Goal: Task Accomplishment & Management: Complete application form

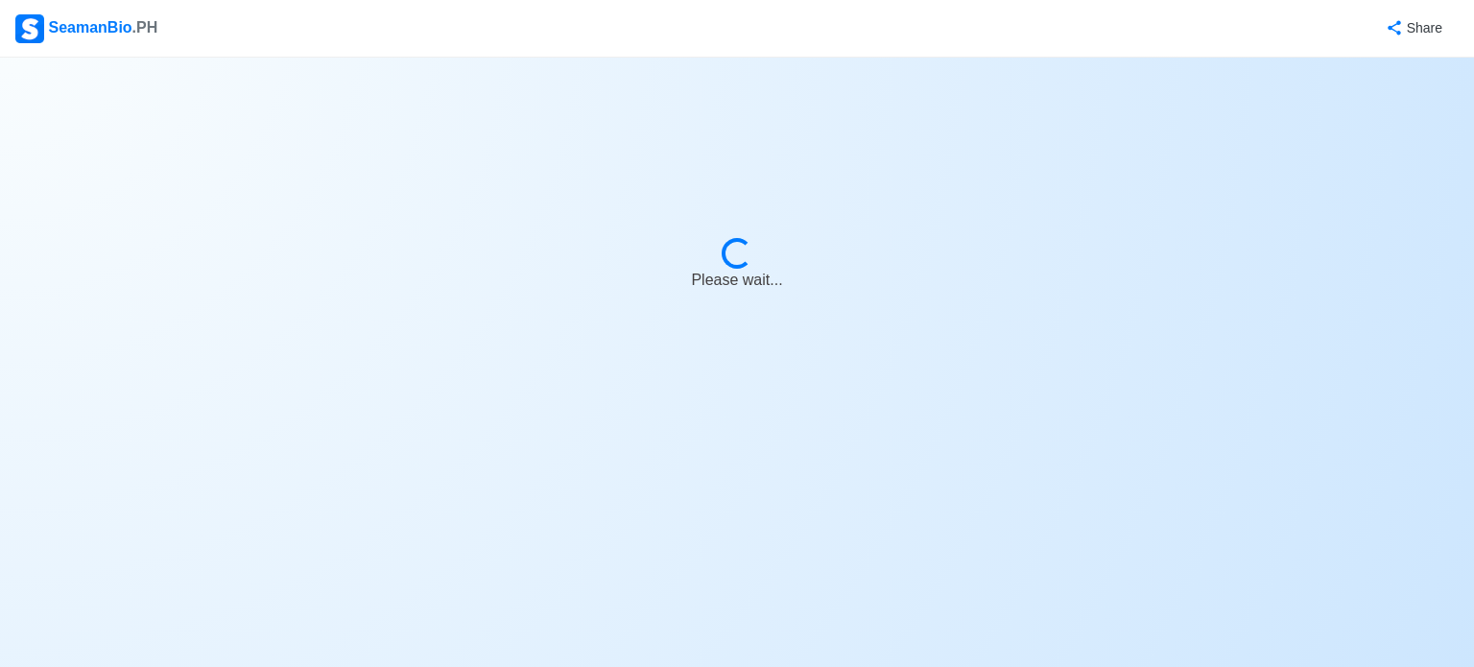
select select "3rd Officer"
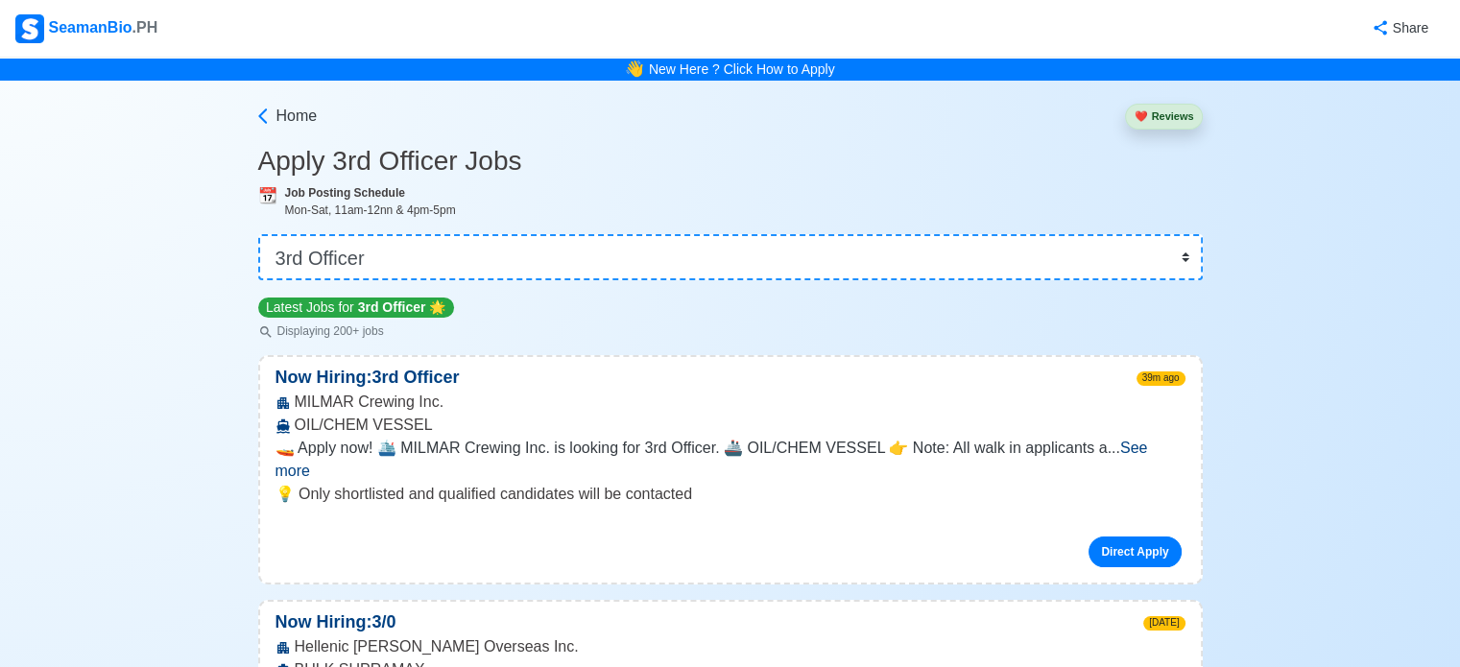
click at [84, 22] on div "SeamanBio .PH" at bounding box center [86, 28] width 142 height 29
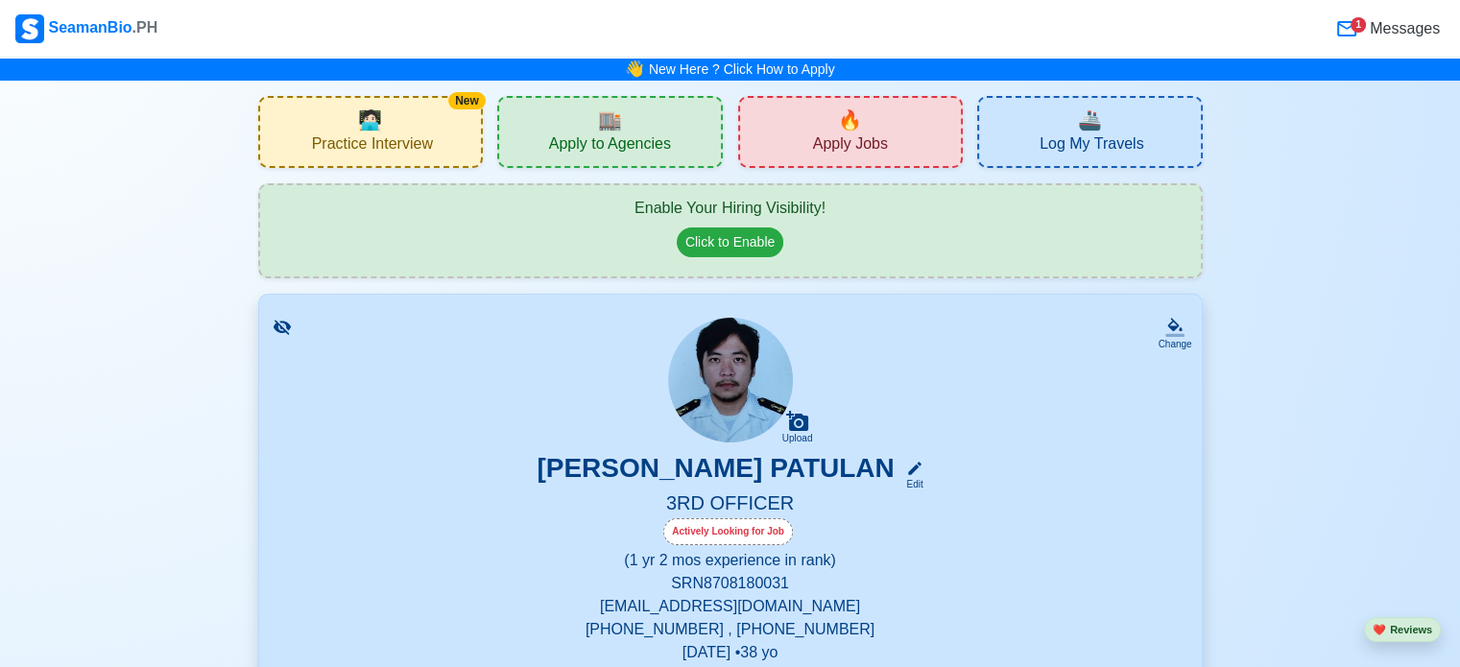
click at [607, 122] on span "🏬" at bounding box center [610, 120] width 24 height 29
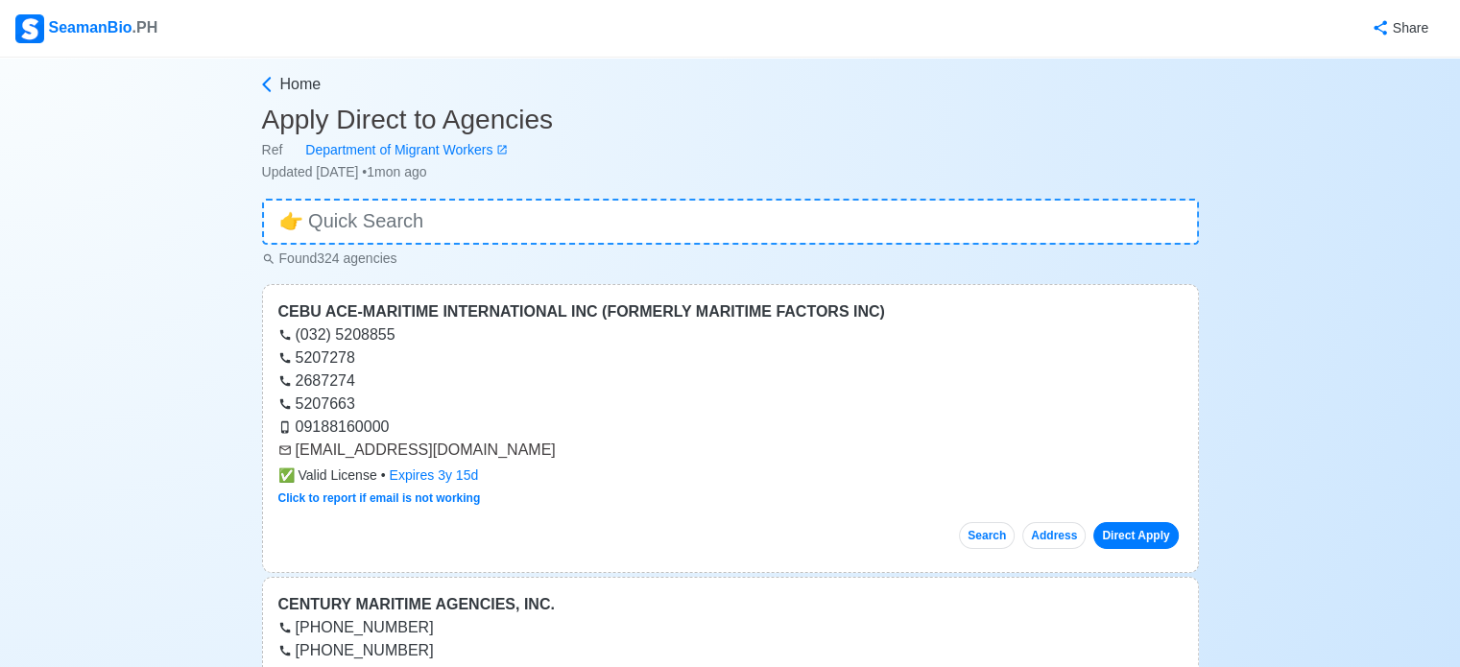
click at [108, 18] on div "SeamanBio .PH" at bounding box center [86, 28] width 142 height 29
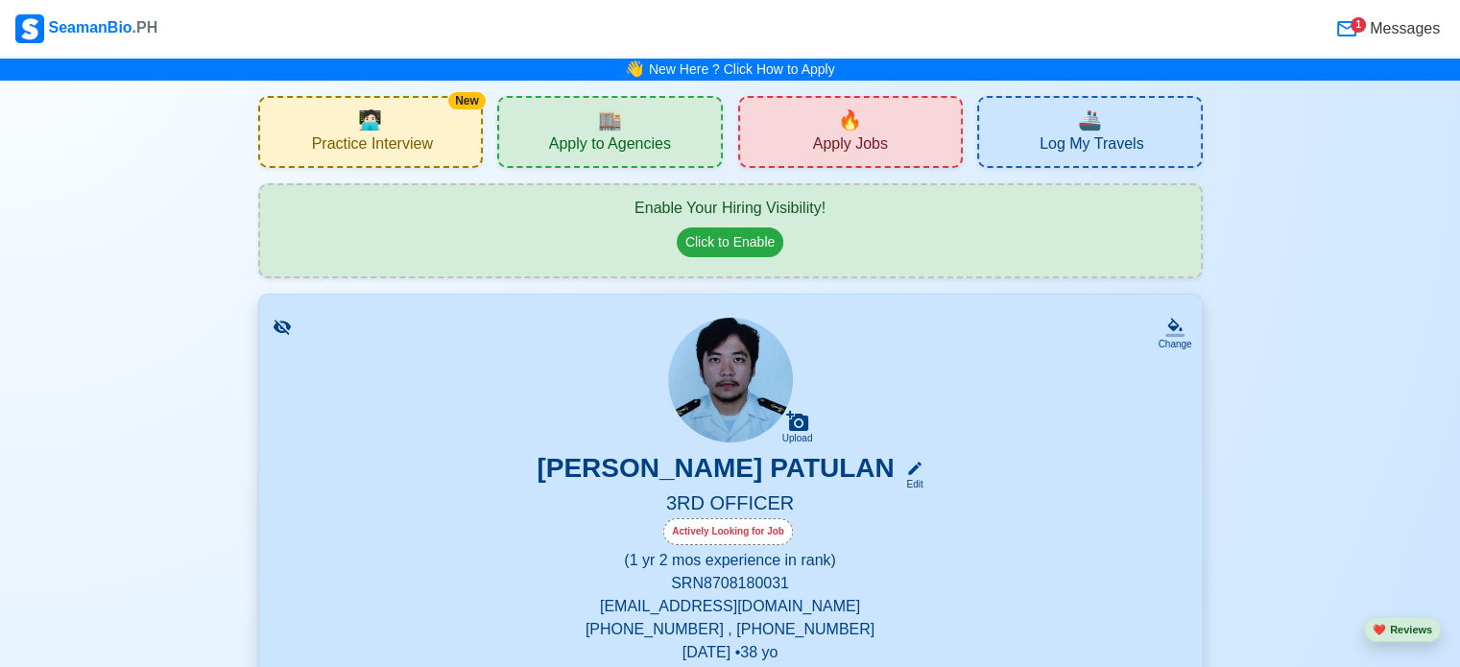
click at [856, 134] on span "Apply Jobs" at bounding box center [850, 146] width 75 height 24
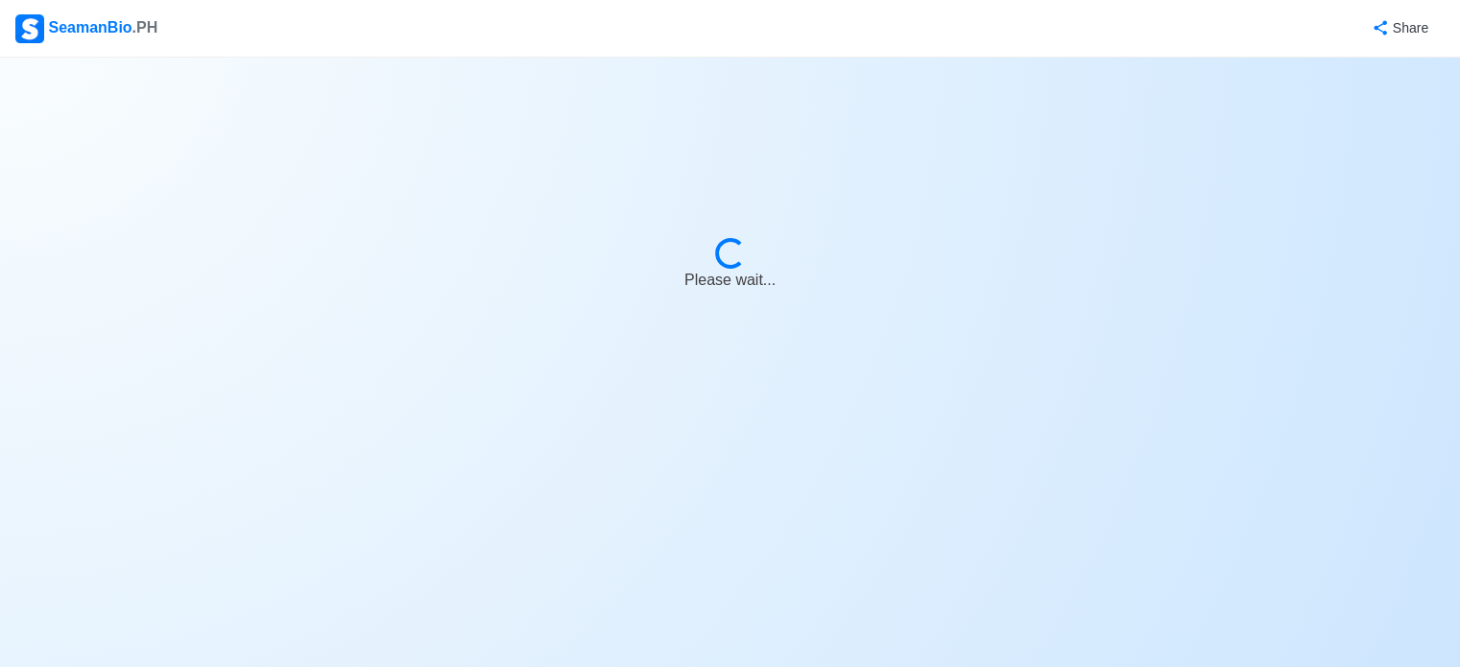
select select "3rd Officer"
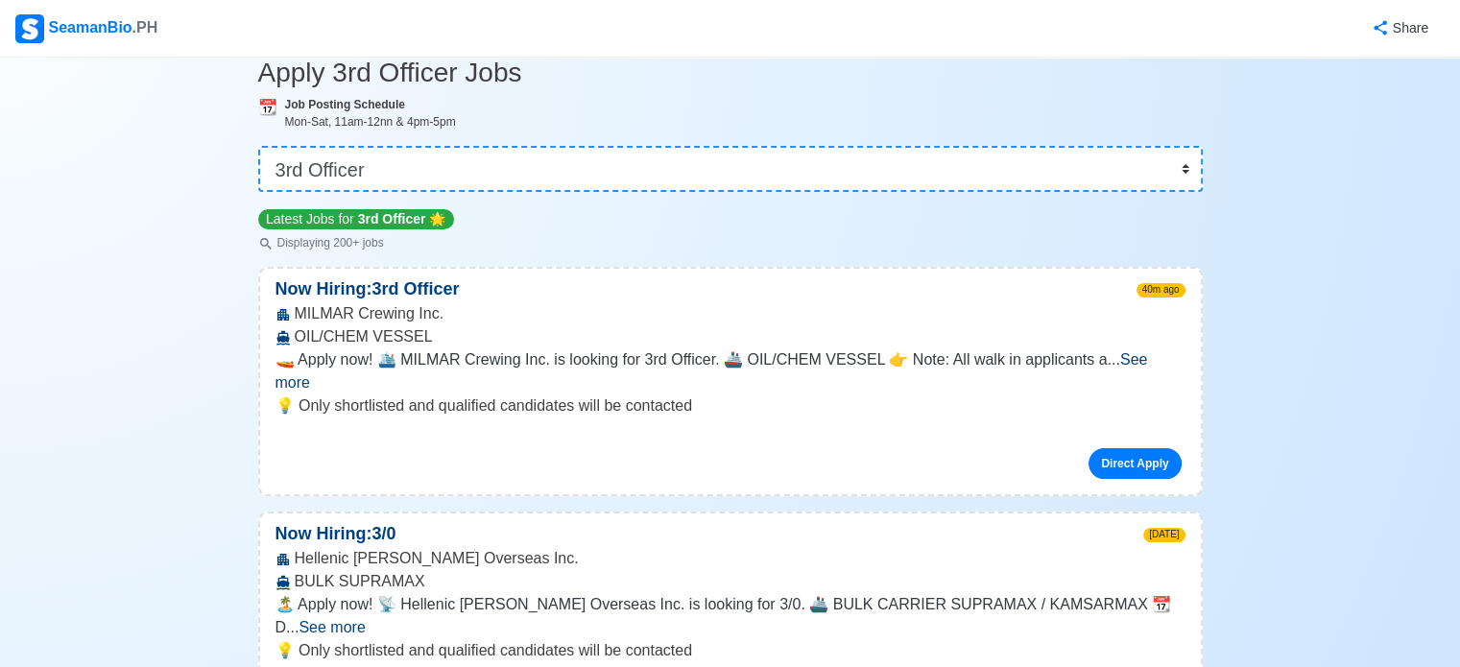
scroll to position [96, 0]
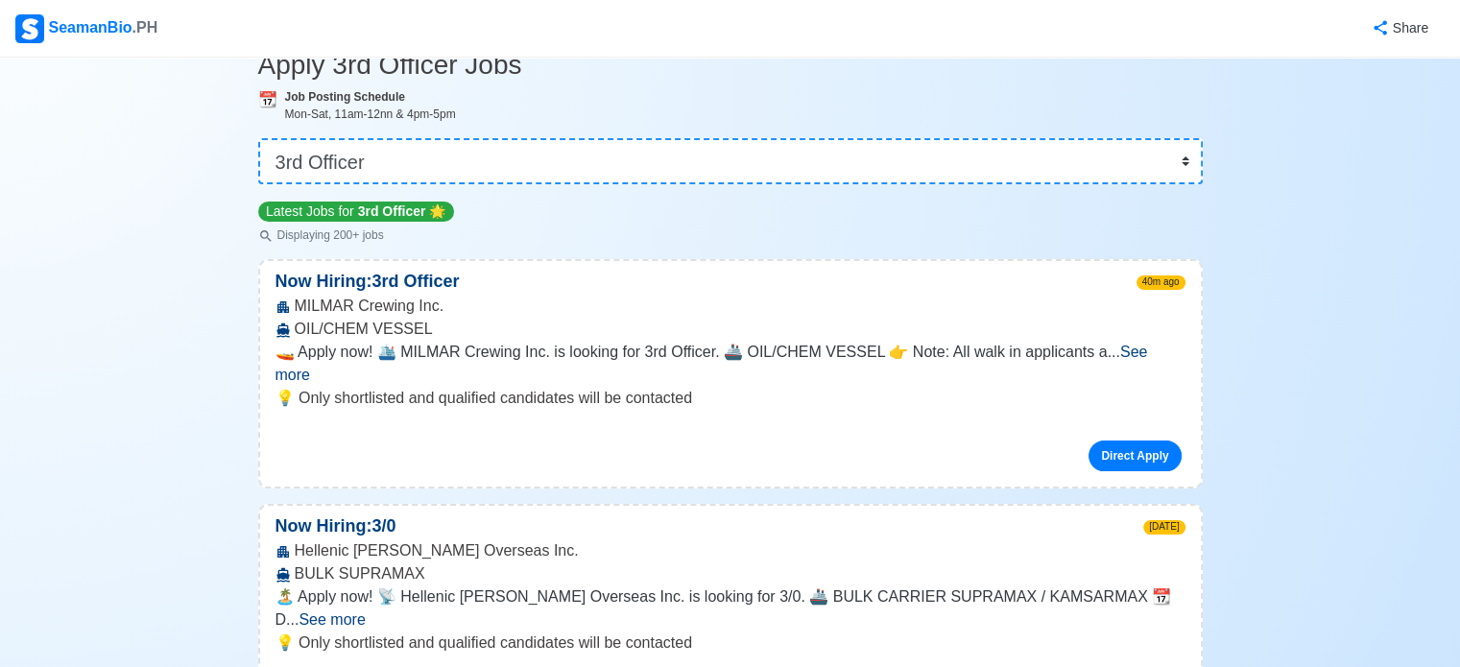
click at [1148, 360] on span "See more" at bounding box center [711, 363] width 872 height 39
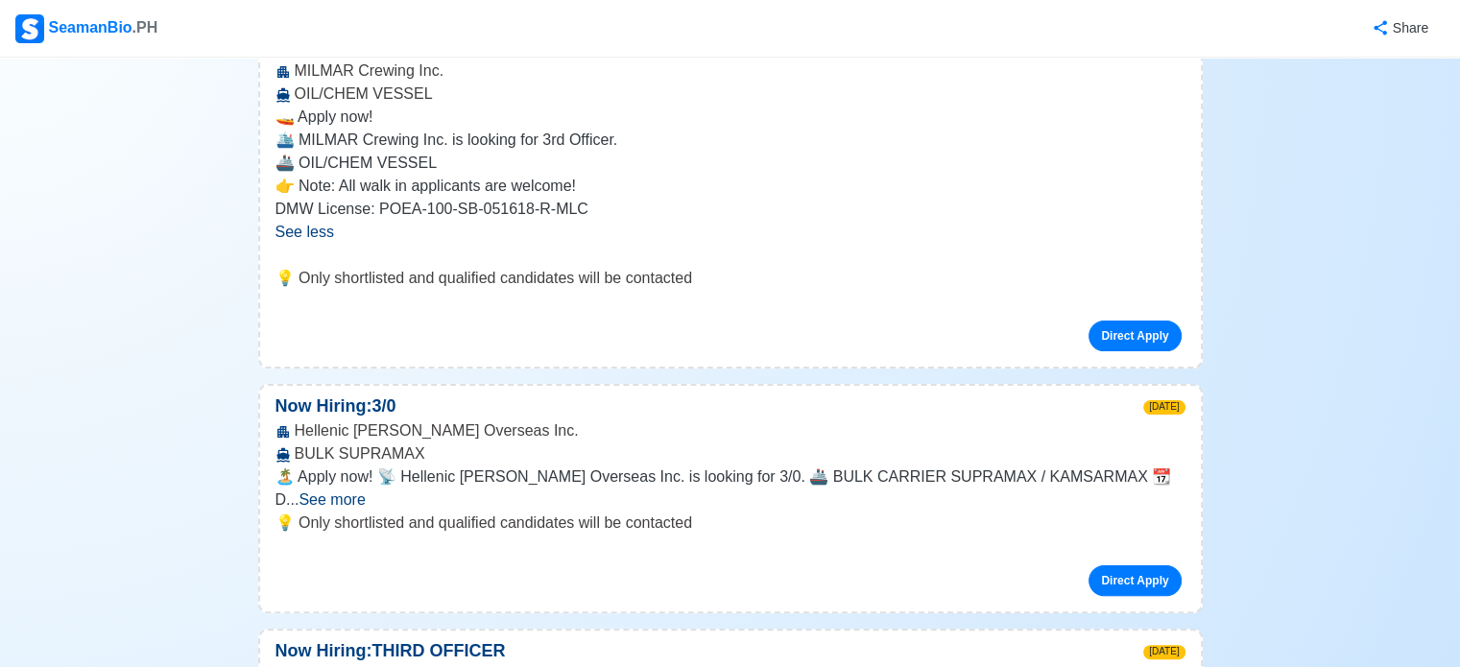
scroll to position [384, 0]
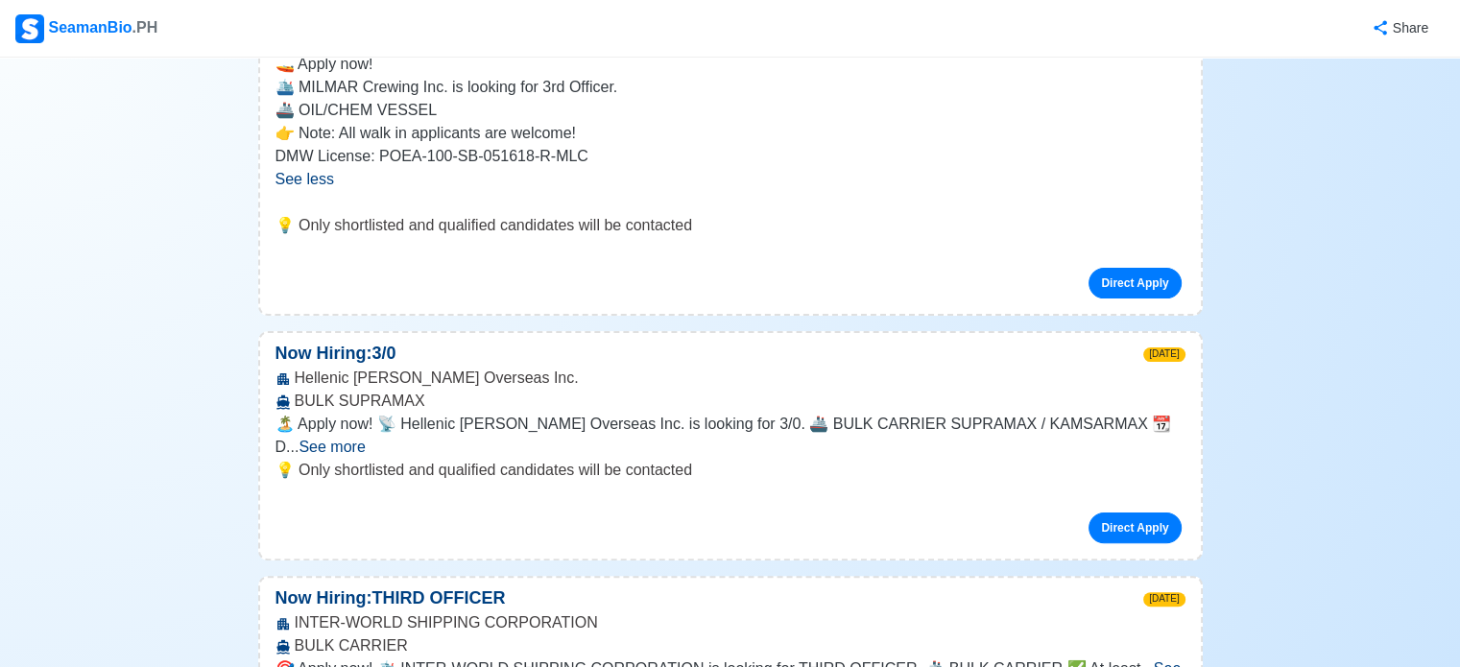
click at [365, 439] on span "See more" at bounding box center [331, 447] width 66 height 16
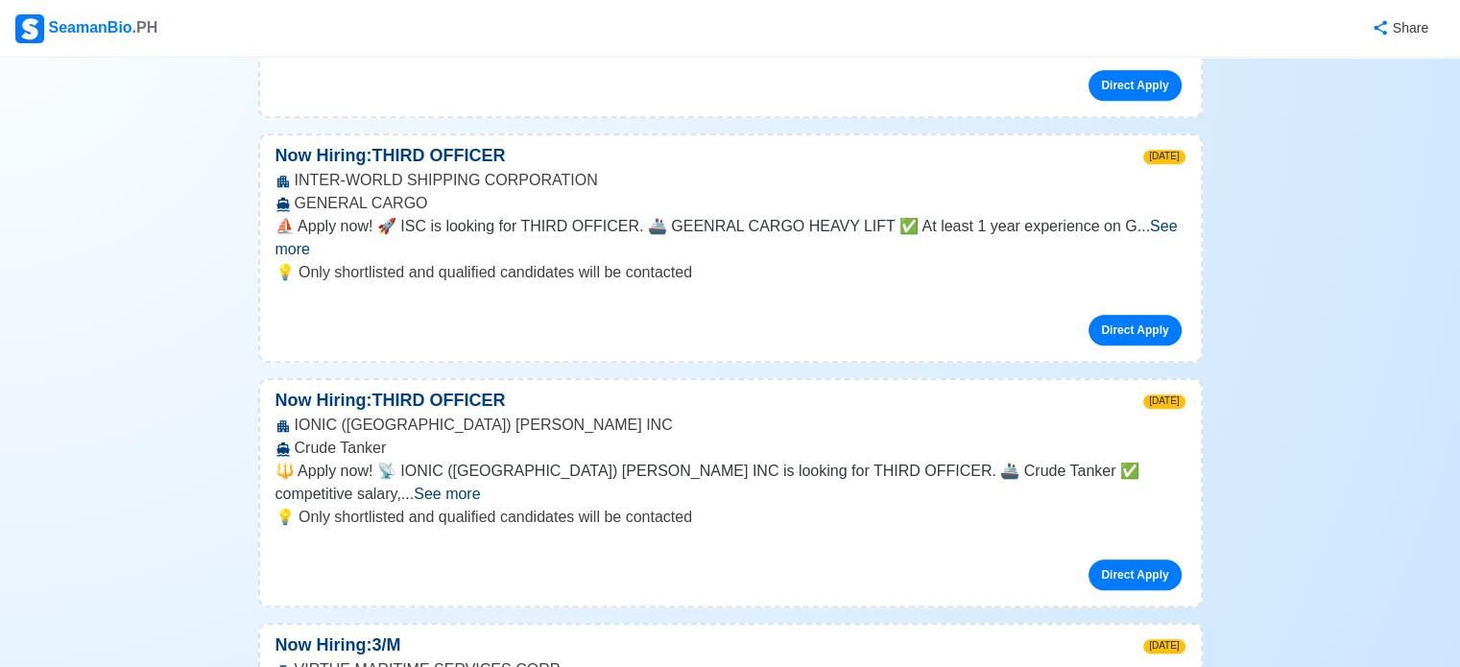
scroll to position [1247, 0]
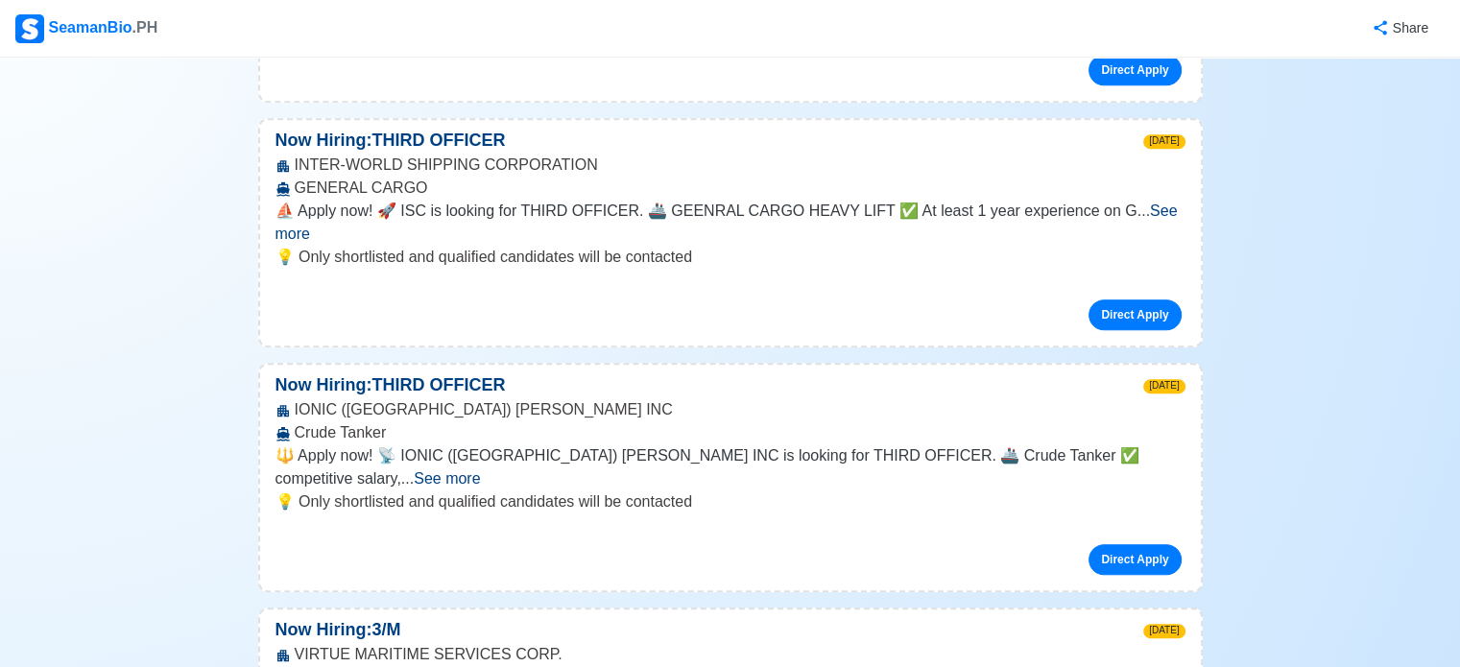
click at [480, 470] on span "See more" at bounding box center [447, 478] width 66 height 16
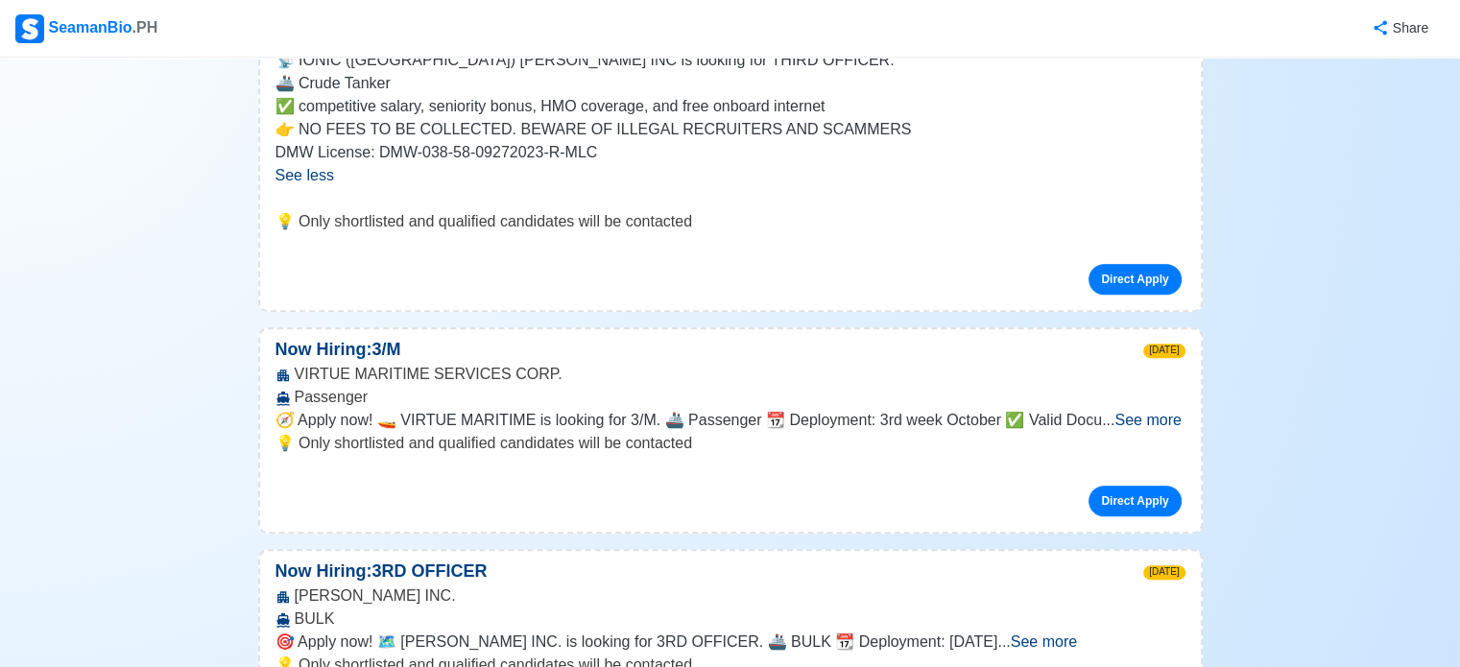
scroll to position [1727, 0]
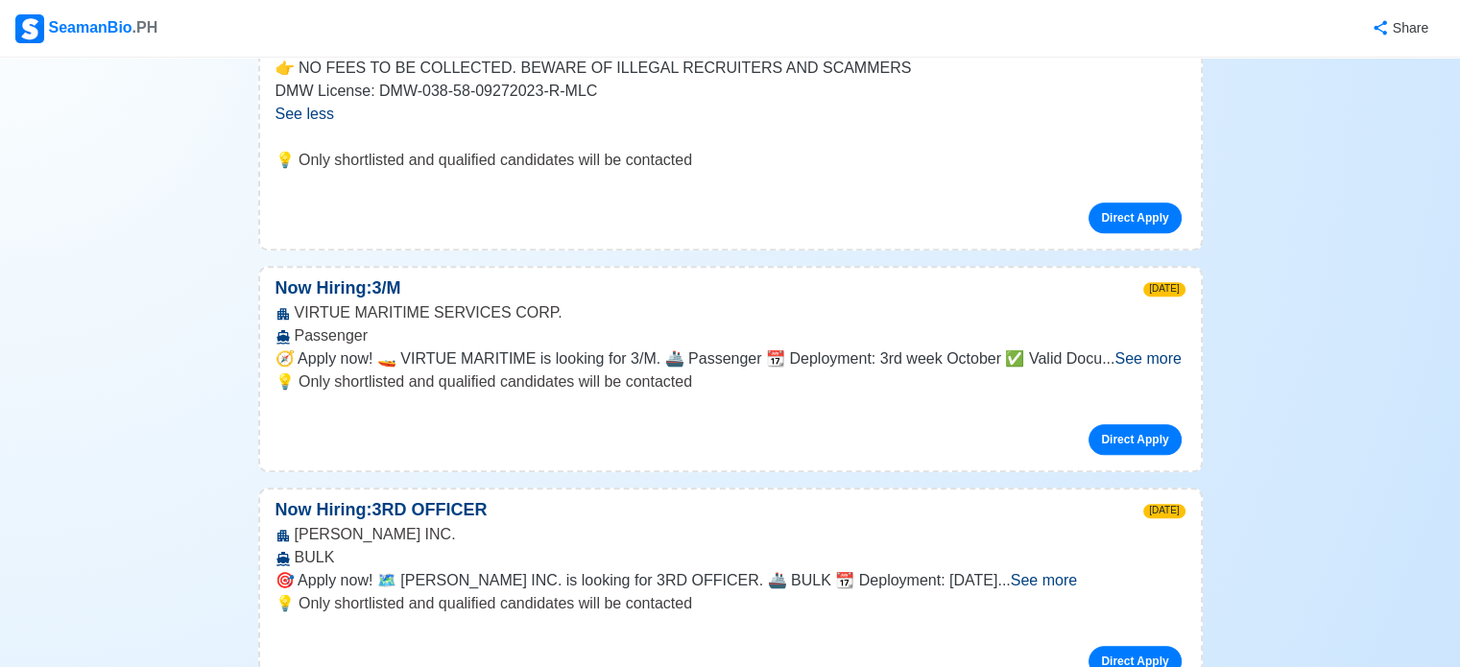
click at [1138, 350] on span "See more" at bounding box center [1147, 358] width 66 height 16
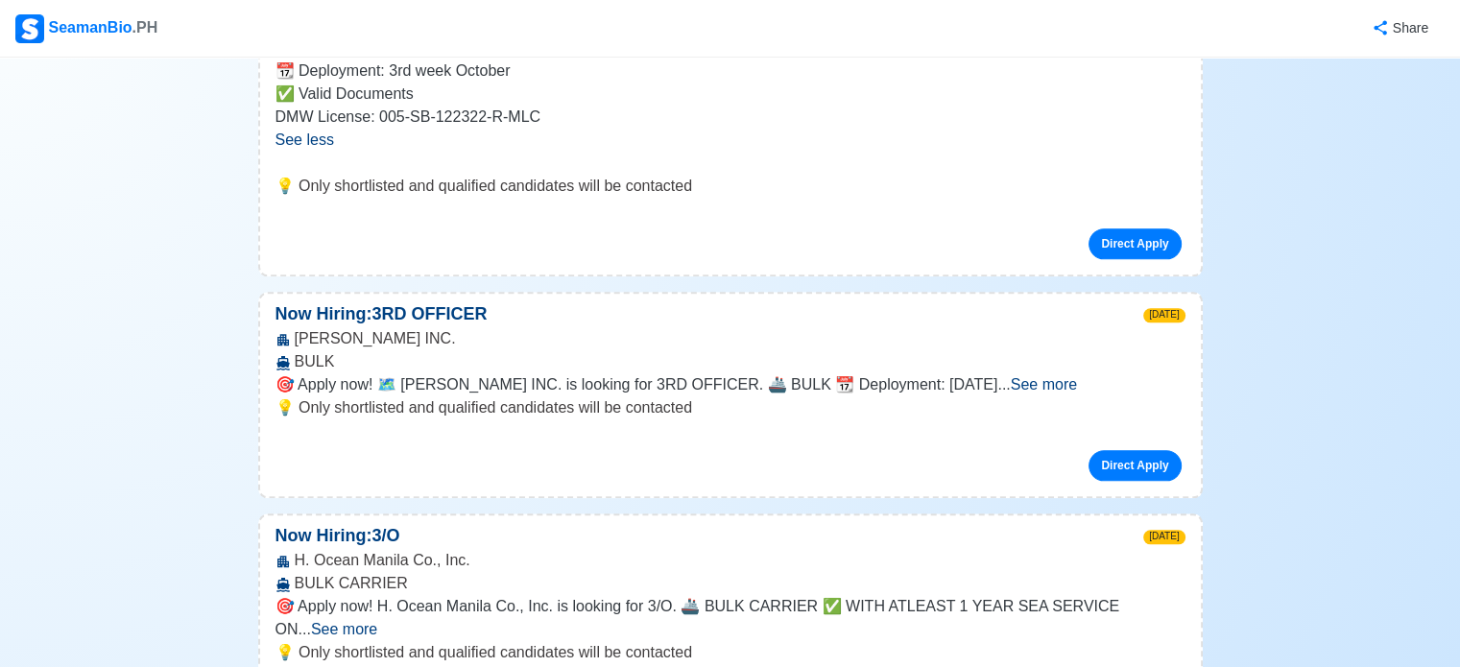
scroll to position [2111, 0]
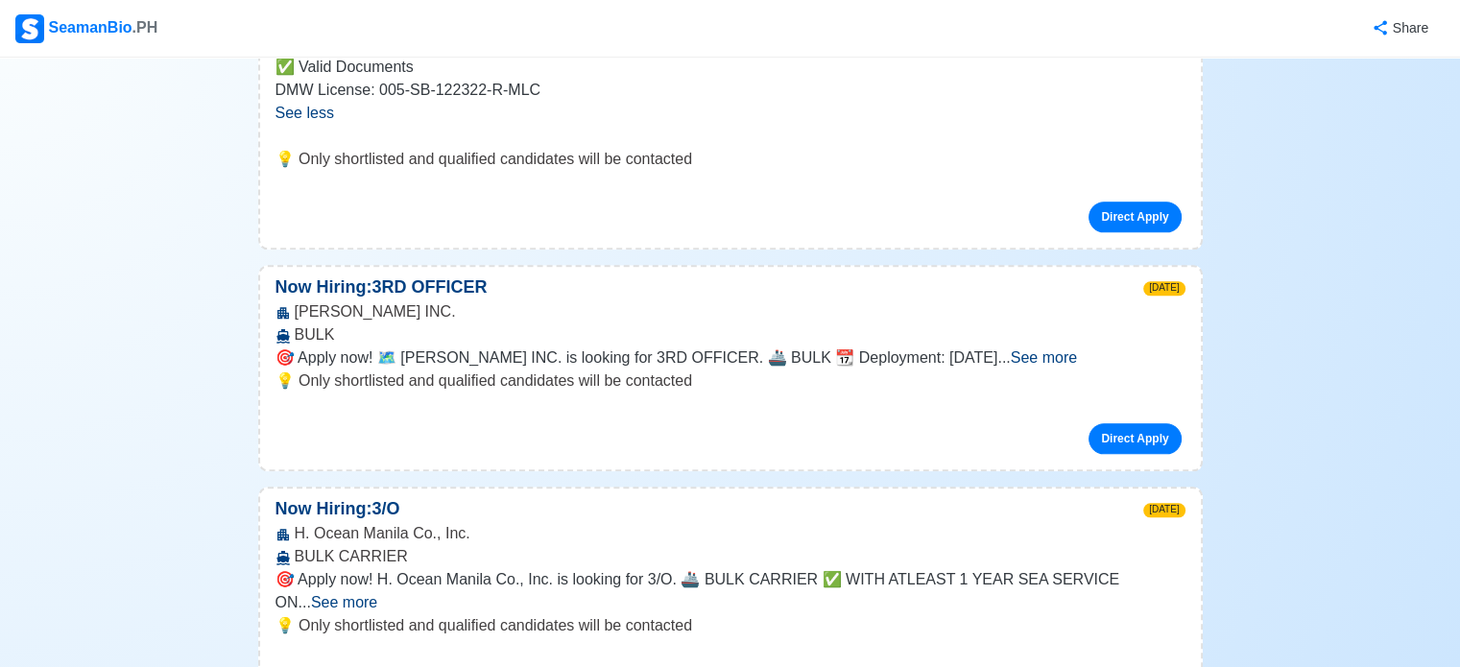
click at [1077, 349] on span "See more" at bounding box center [1043, 357] width 66 height 16
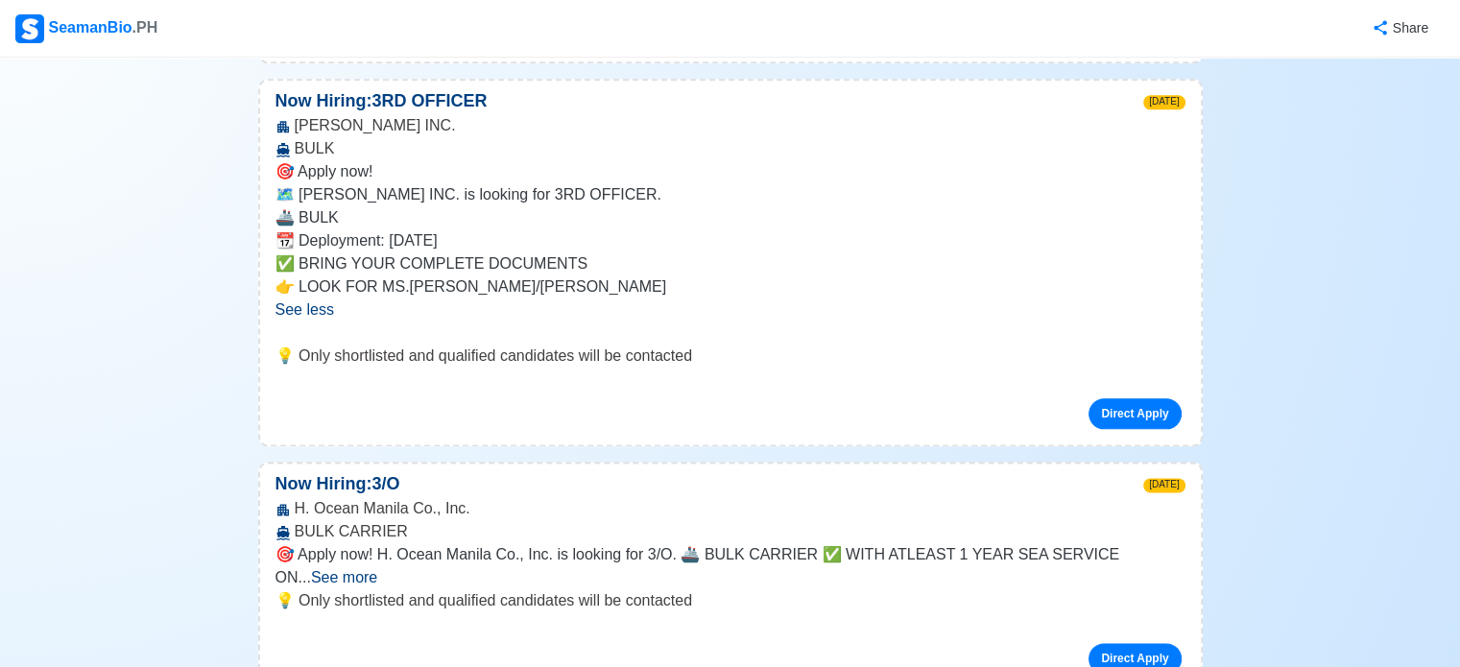
scroll to position [2399, 0]
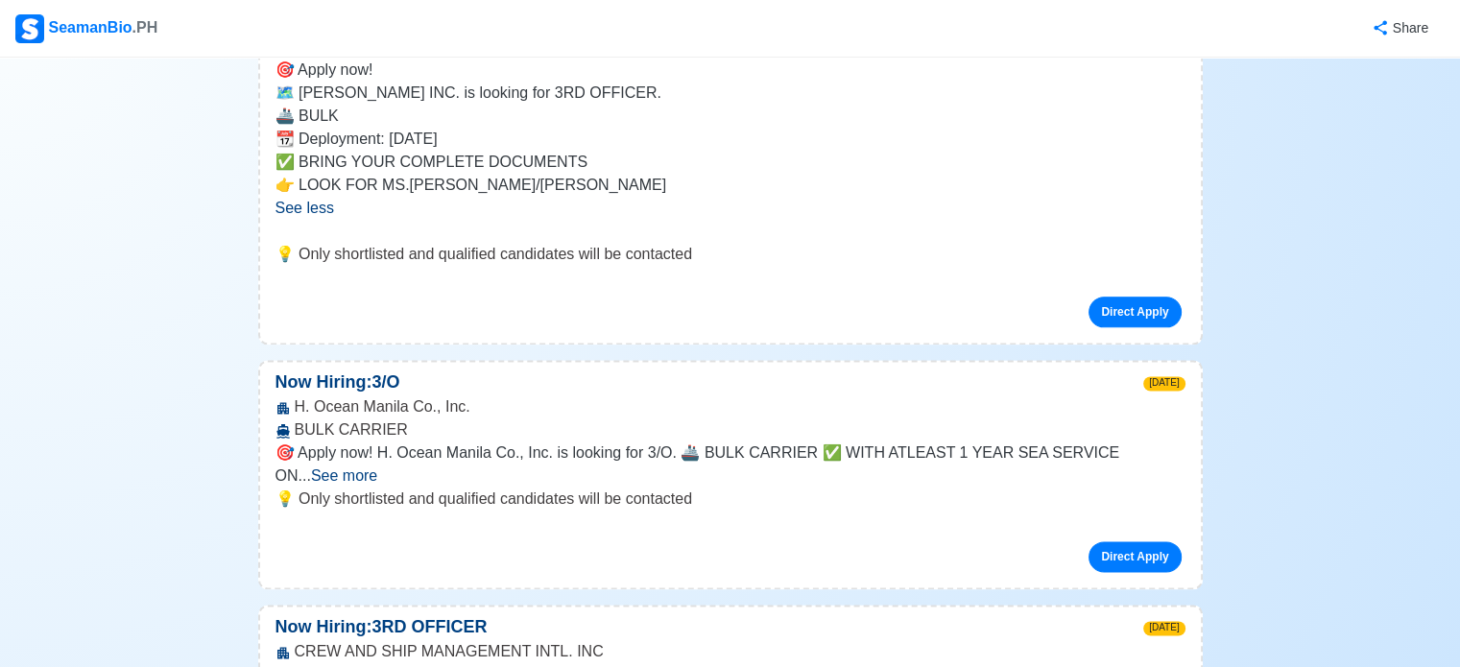
click at [377, 467] on span "See more" at bounding box center [344, 475] width 66 height 16
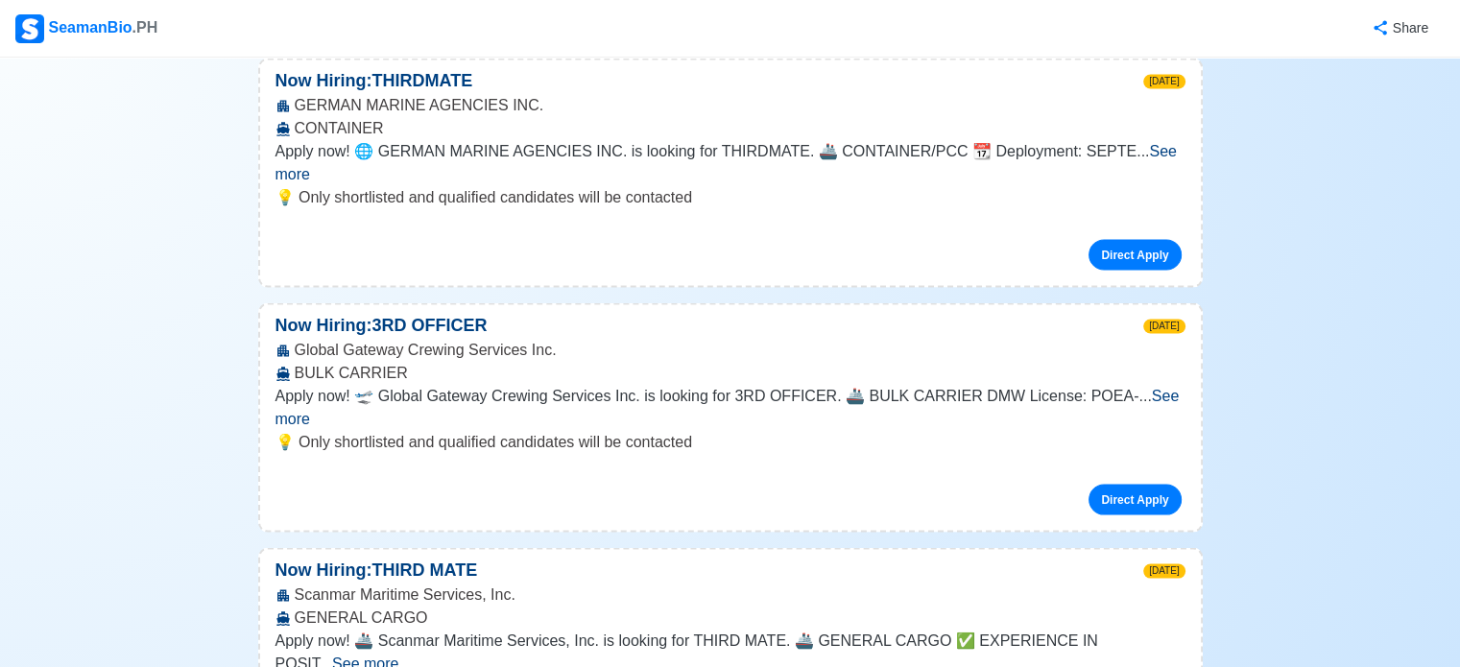
scroll to position [3838, 0]
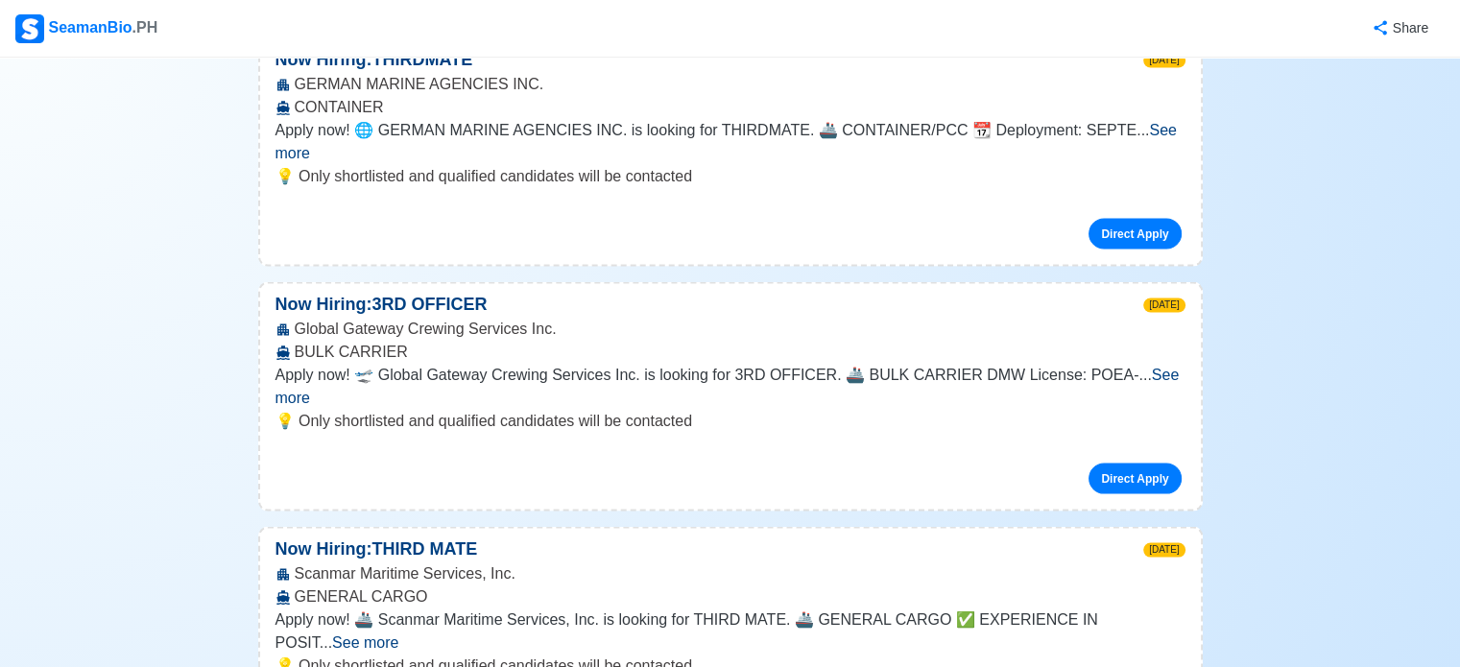
click at [1154, 608] on div "Apply now! 🚢 Scanmar Maritime Services, Inc. is looking for THIRD MATE. 🚢 GENER…" at bounding box center [730, 631] width 910 height 46
click at [398, 634] on span "See more" at bounding box center [365, 642] width 66 height 16
